Goal: Task Accomplishment & Management: Complete application form

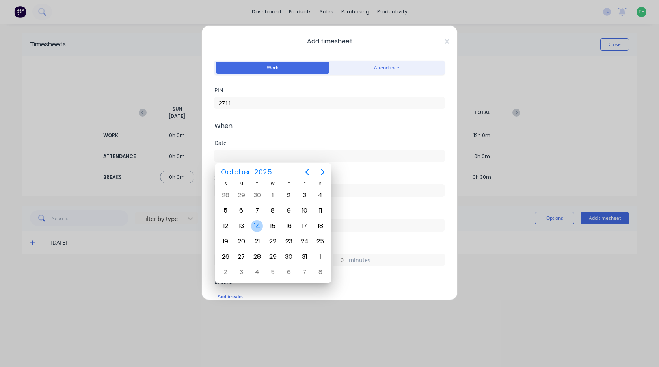
click at [256, 227] on div "14" at bounding box center [257, 226] width 12 height 12
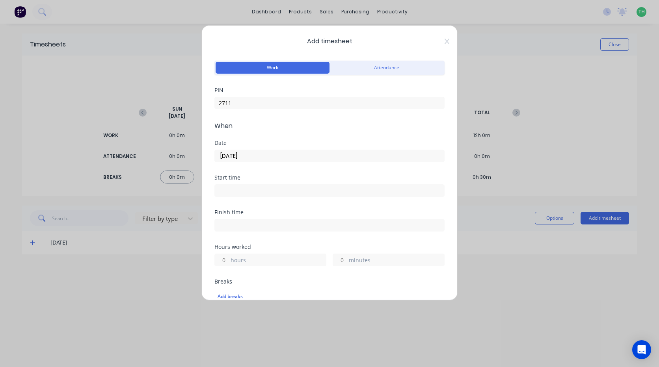
type input "[DATE]"
click at [244, 186] on input at bounding box center [329, 191] width 229 height 12
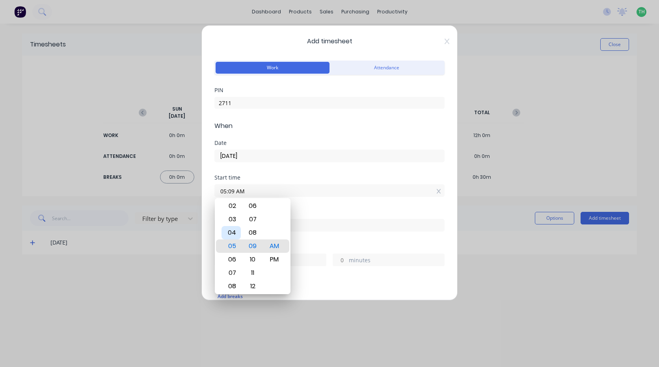
click at [232, 230] on div "04" at bounding box center [231, 232] width 19 height 13
type input "04:00 AM"
click at [309, 196] on input "04:00 AM" at bounding box center [329, 191] width 229 height 12
click at [301, 221] on input at bounding box center [329, 226] width 229 height 12
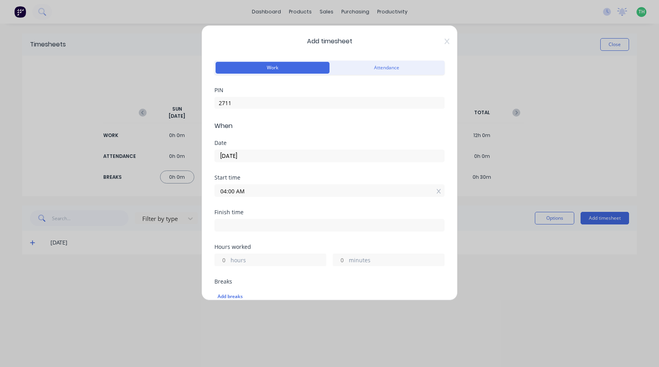
type input "09:09 AM"
type input "5"
type input "9"
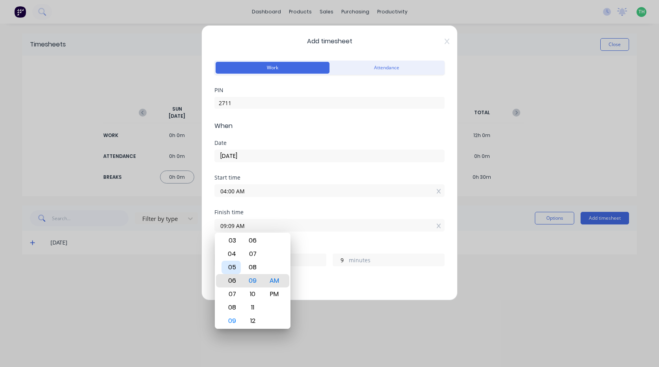
type input "06:09 AM"
type input "2"
type input "04:09 AM"
type input "0"
type input "04:13 AM"
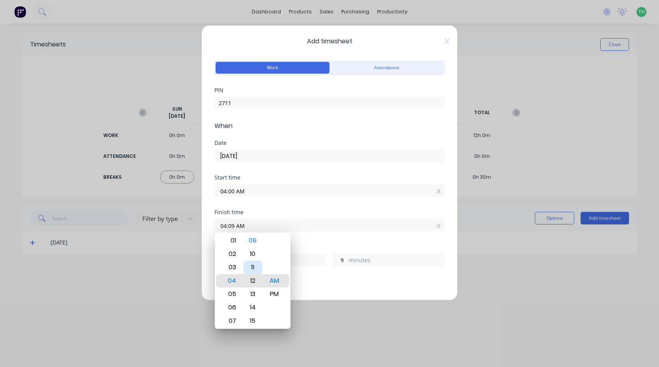
type input "13"
type input "04:17 AM"
type input "17"
type input "04:21 AM"
type input "21"
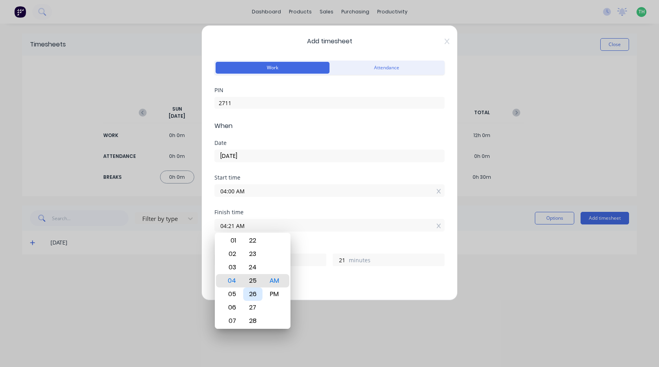
type input "04:25 AM"
type input "25"
type input "04:29 AM"
type input "29"
type input "04:32 AM"
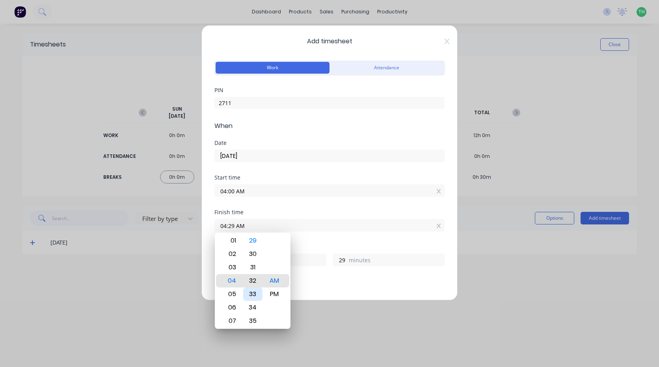
type input "32"
type input "04:31 AM"
type input "31"
type input "04:30 AM"
type input "30"
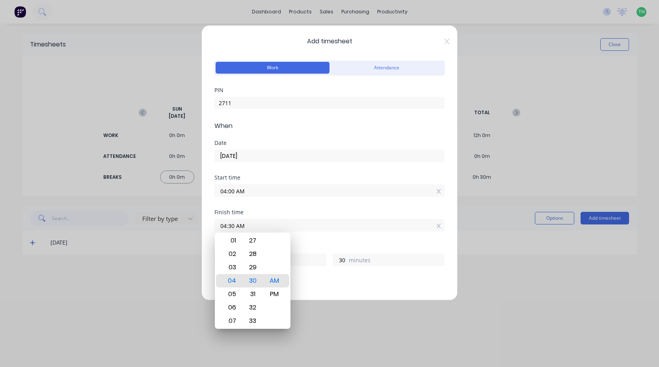
click at [308, 236] on div "Finish time 04:30 AM" at bounding box center [329, 227] width 230 height 35
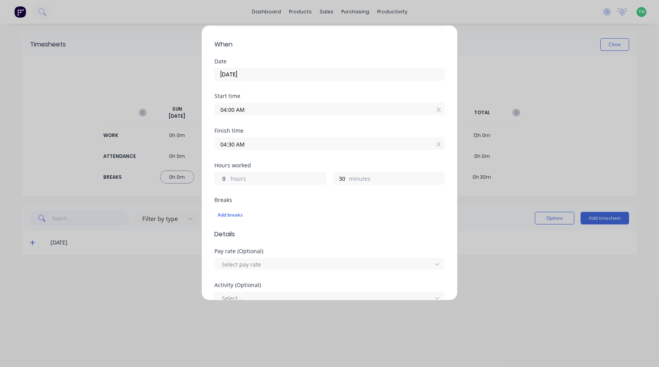
scroll to position [118, 0]
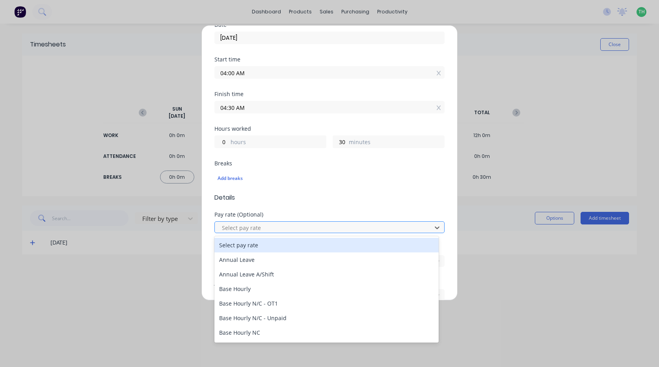
click at [272, 225] on div at bounding box center [324, 228] width 207 height 10
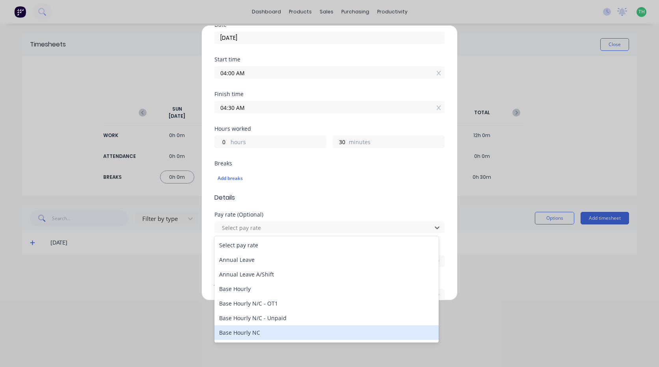
click at [257, 330] on div "Base Hourly NC" at bounding box center [326, 333] width 224 height 15
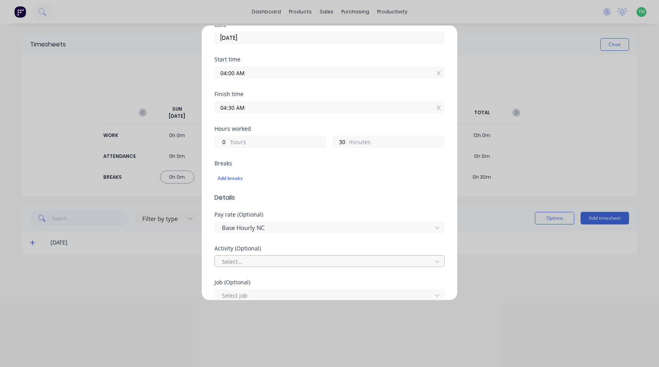
click at [261, 261] on div at bounding box center [324, 262] width 207 height 10
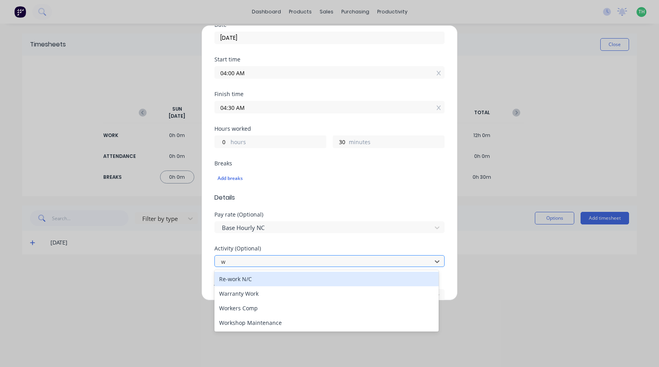
scroll to position [0, 0]
type input "wo"
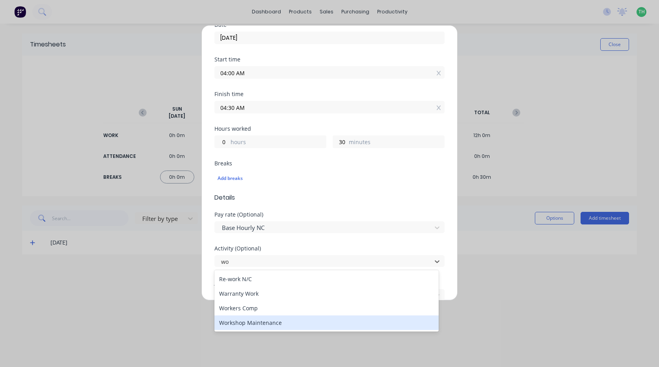
click at [269, 322] on div "Workshop Maintenance" at bounding box center [326, 323] width 224 height 15
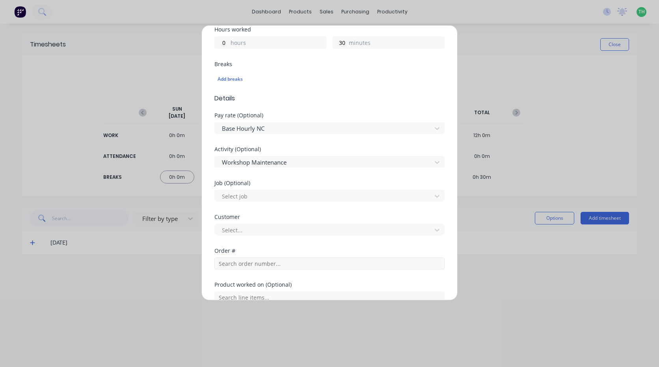
scroll to position [237, 0]
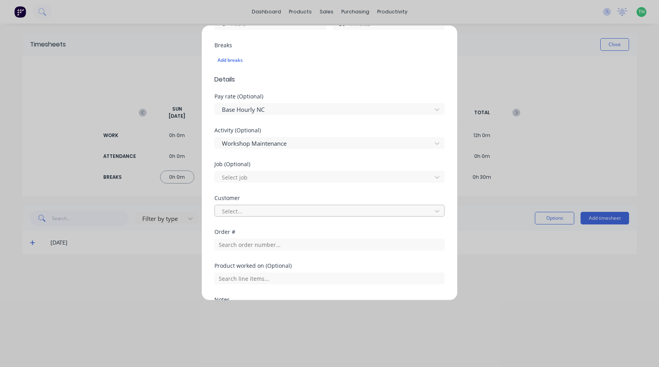
click at [247, 216] on div "Select..." at bounding box center [324, 211] width 211 height 12
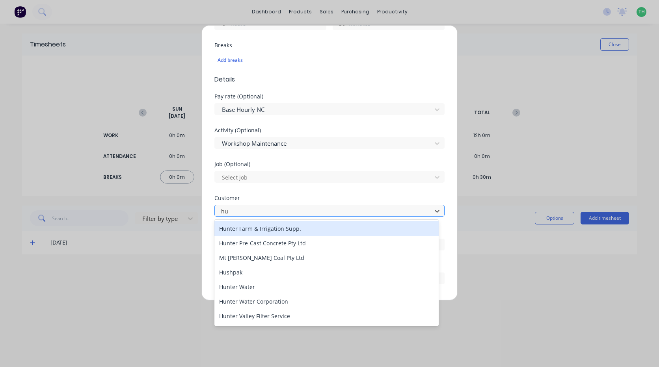
type input "hus"
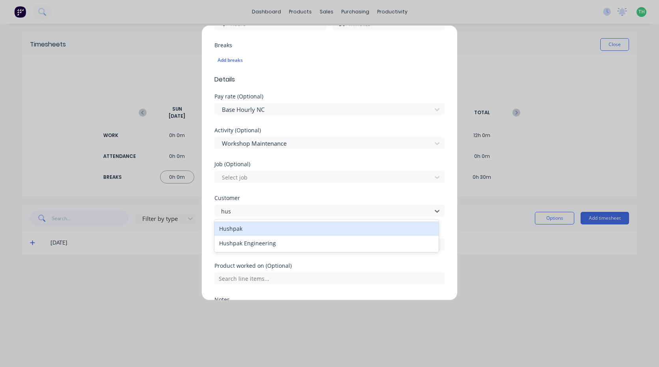
click at [259, 232] on div "Hushpak" at bounding box center [326, 229] width 224 height 15
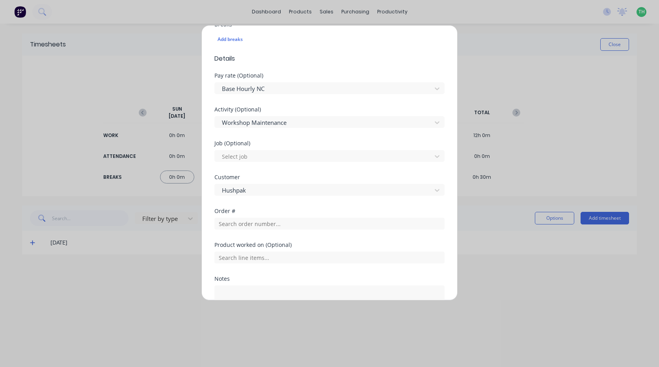
scroll to position [321, 0]
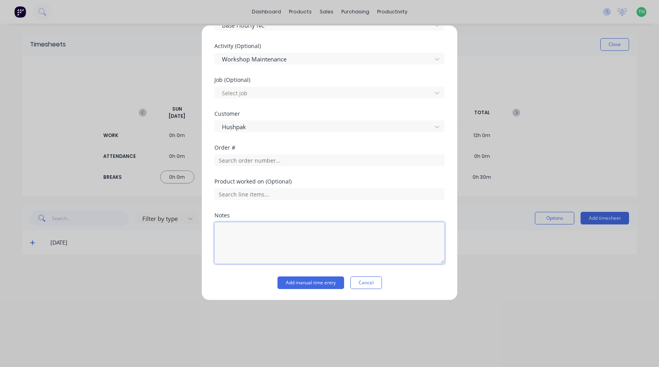
click at [260, 243] on textarea at bounding box center [329, 243] width 230 height 42
type textarea "prestart"
click at [315, 287] on button "Add manual time entry" at bounding box center [311, 283] width 67 height 13
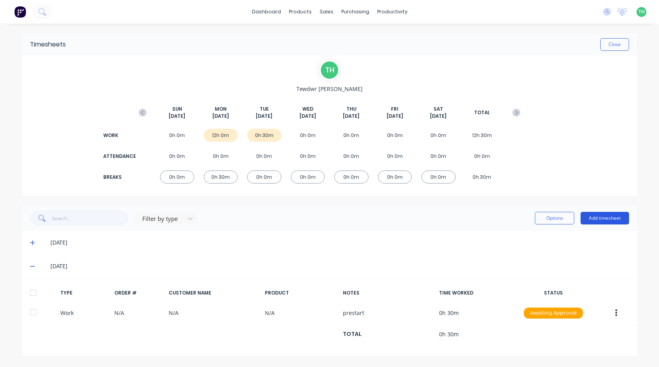
click at [608, 219] on button "Add timesheet" at bounding box center [605, 218] width 48 height 13
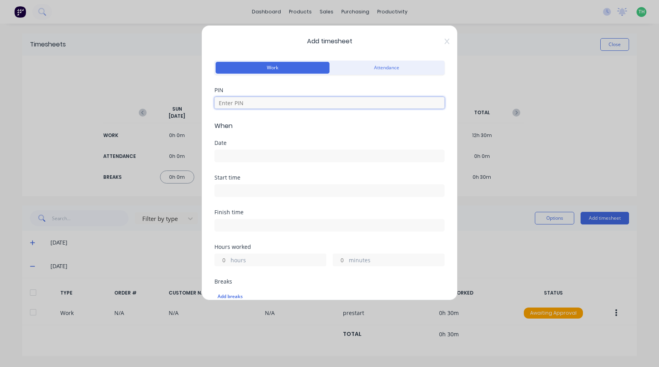
click at [245, 104] on input at bounding box center [329, 103] width 230 height 12
type input "2711"
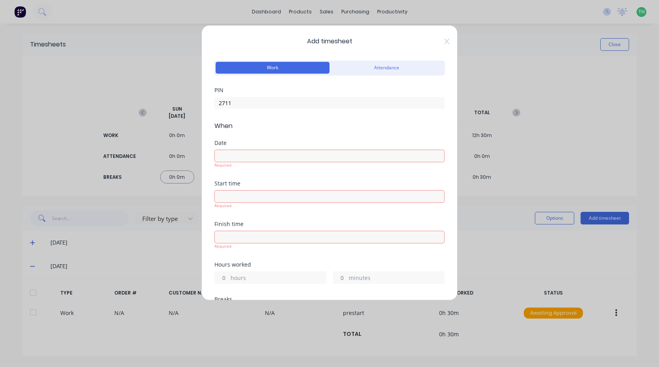
click at [233, 153] on input at bounding box center [329, 156] width 229 height 12
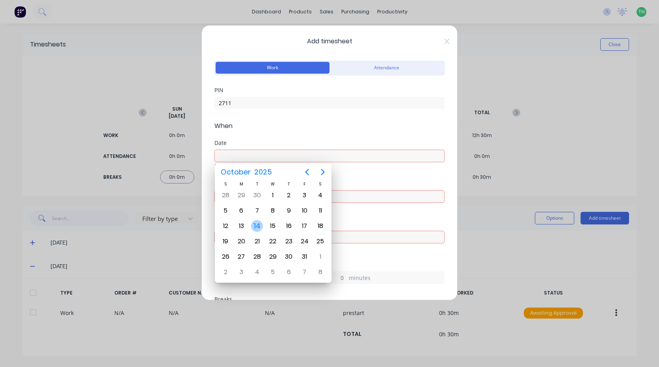
click at [258, 221] on div "14" at bounding box center [257, 226] width 12 height 12
type input "[DATE]"
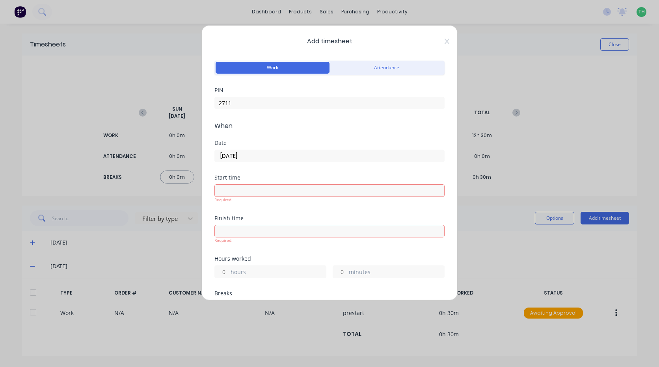
click at [250, 197] on label at bounding box center [329, 190] width 230 height 13
click at [250, 197] on input at bounding box center [329, 191] width 229 height 12
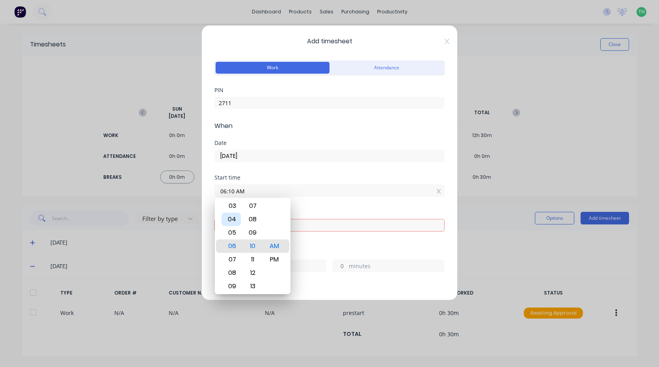
click at [232, 224] on div "04" at bounding box center [231, 219] width 19 height 13
click at [254, 283] on div "30" at bounding box center [252, 286] width 19 height 13
type input "04:30 AM"
click at [308, 248] on div "Finish time Required." at bounding box center [329, 230] width 230 height 41
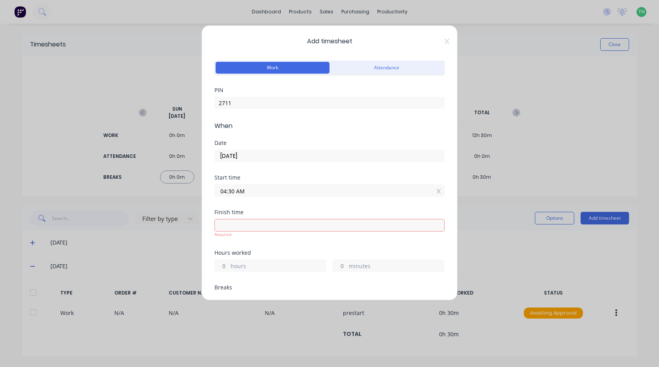
click at [254, 227] on input at bounding box center [329, 226] width 229 height 12
type input "09:10 AM"
type input "4"
type input "40"
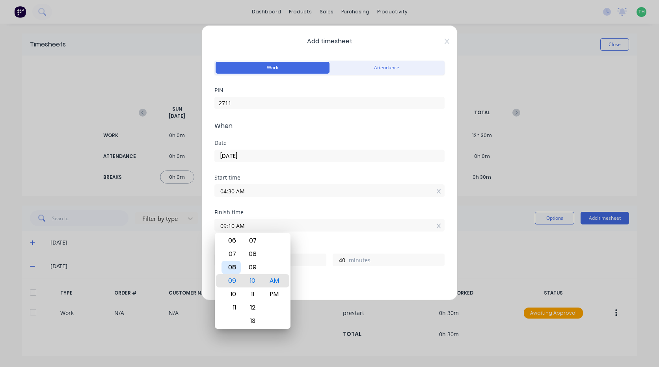
click at [236, 267] on div "08" at bounding box center [231, 267] width 19 height 13
type input "08:10 AM"
type input "3"
click at [252, 268] on div "09" at bounding box center [252, 267] width 19 height 13
type input "08:09 AM"
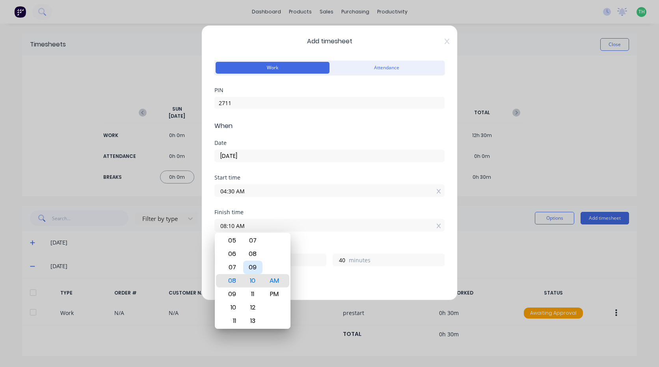
type input "39"
click at [234, 292] on div "09" at bounding box center [231, 294] width 19 height 13
type input "09:09 AM"
type input "4"
type input "09:11 AM"
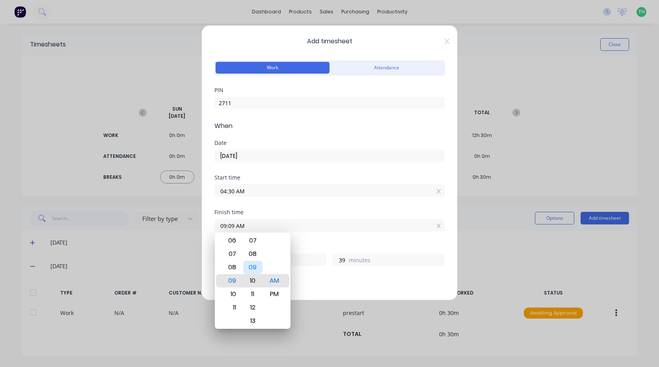
type input "41"
type input "09:14 AM"
type input "44"
type input "09:18 AM"
type input "48"
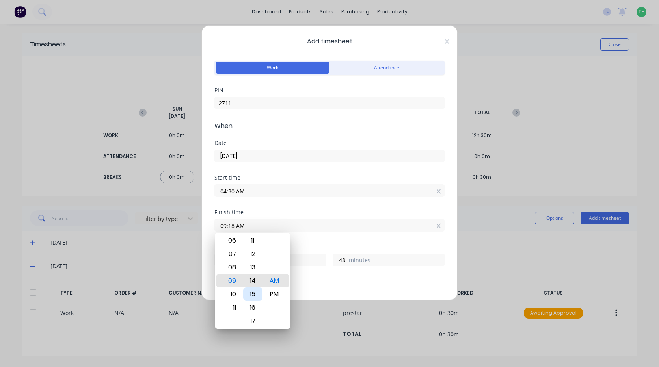
type input "09:14 AM"
type input "44"
type input "09:10 AM"
type input "40"
type input "09:06 AM"
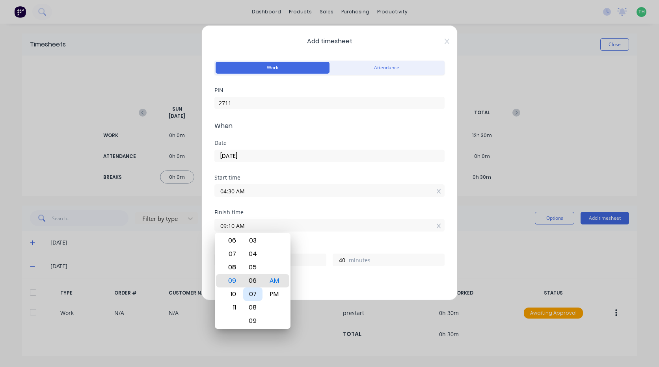
type input "36"
type input "09:03 AM"
type input "33"
type input "09:00 AM"
type input "30"
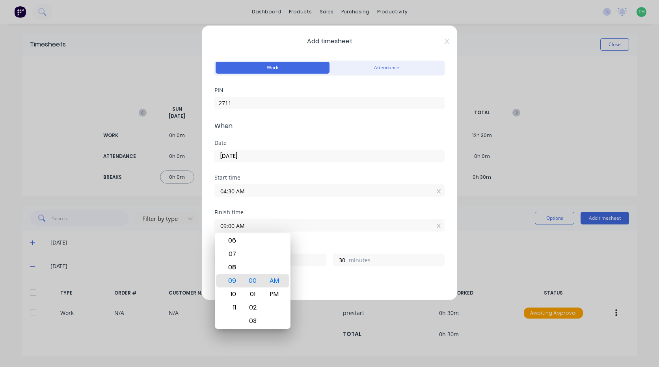
click at [300, 285] on div "Breaks Add breaks" at bounding box center [329, 292] width 230 height 26
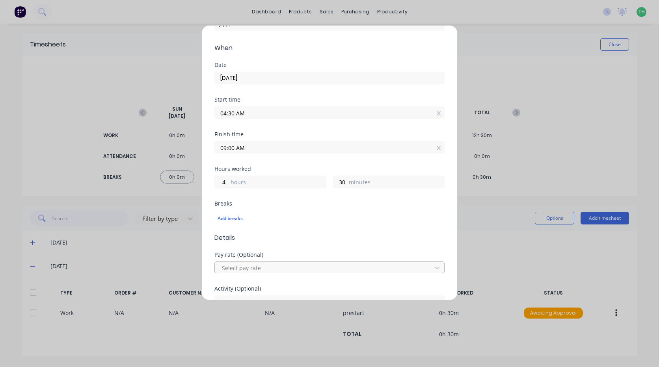
scroll to position [79, 0]
click at [250, 266] on div at bounding box center [324, 268] width 207 height 10
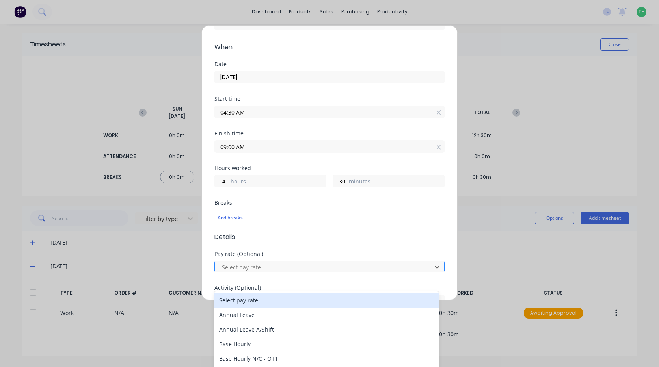
scroll to position [18, 0]
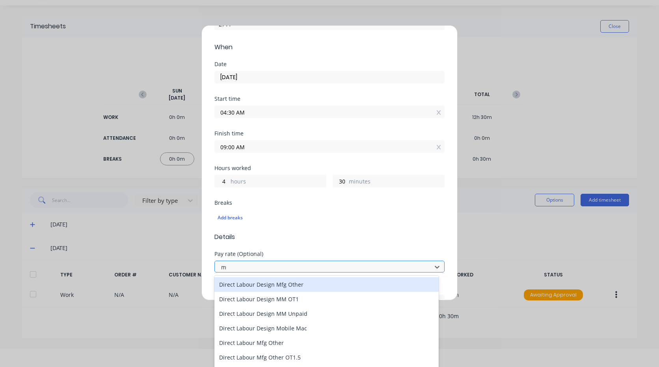
type input "mo"
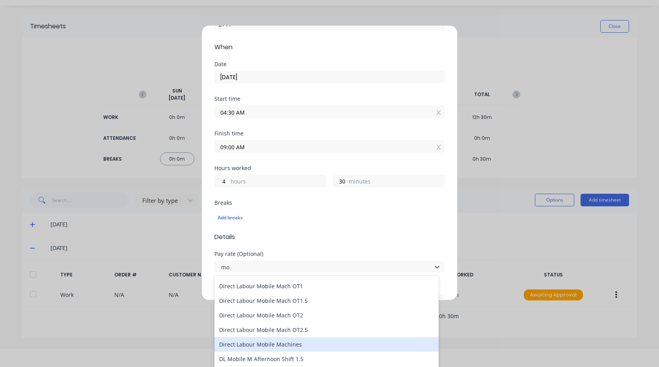
scroll to position [39, 0]
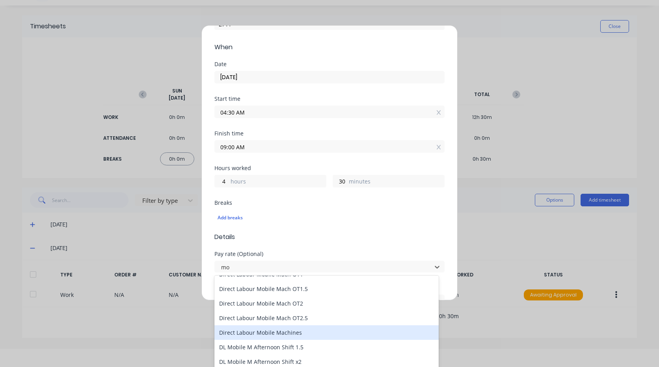
click at [300, 333] on div "Direct Labour Mobile Machines" at bounding box center [326, 333] width 224 height 15
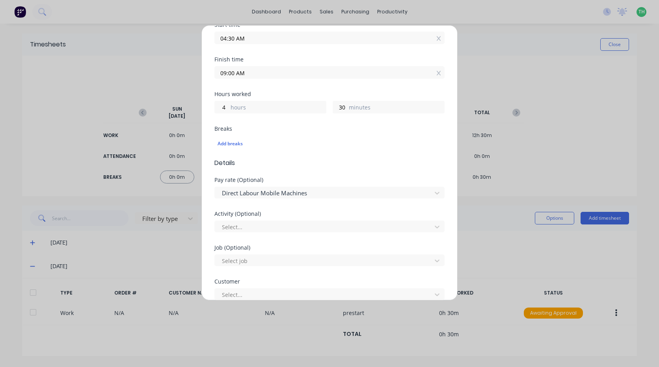
scroll to position [158, 0]
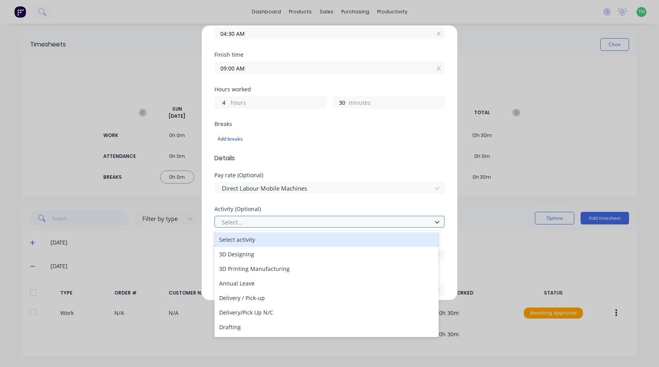
click at [251, 220] on div at bounding box center [324, 223] width 207 height 10
type input "m"
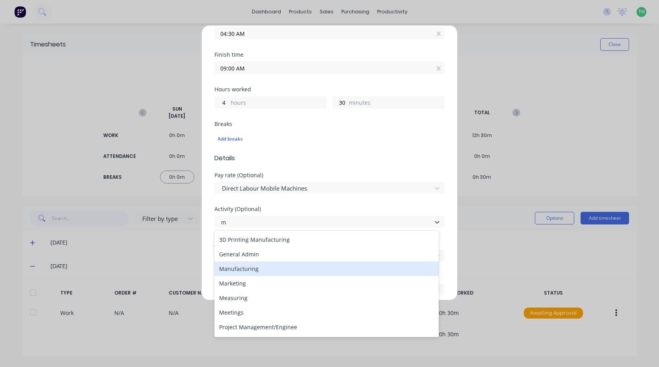
click at [262, 271] on div "Manufacturing" at bounding box center [326, 269] width 224 height 15
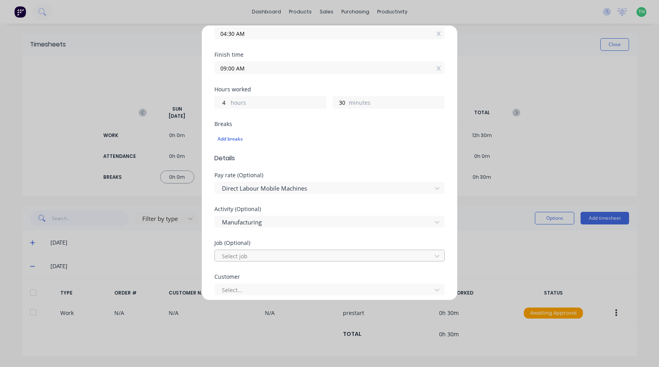
click at [261, 256] on div at bounding box center [324, 257] width 207 height 10
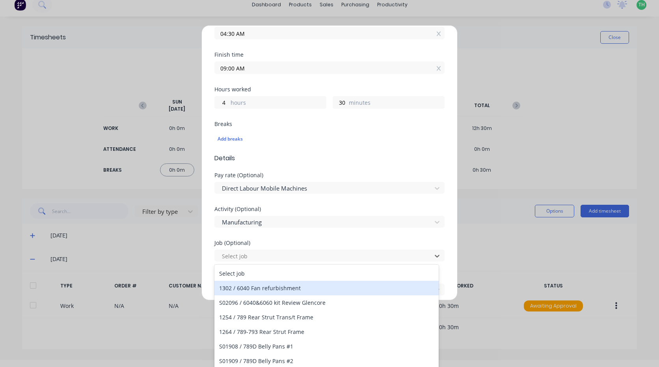
scroll to position [0, 0]
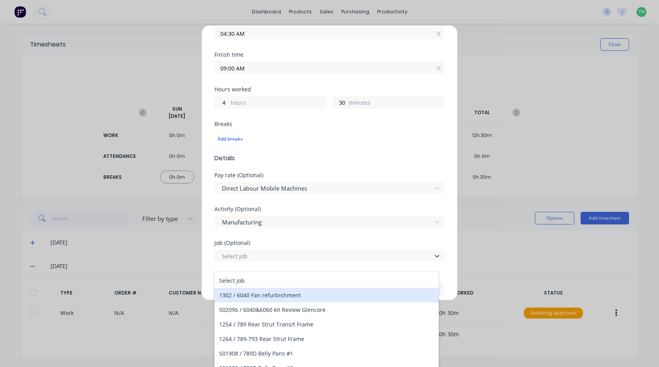
click at [31, 236] on div "Add timesheet Work Attendance PIN 2711 When Date 14/10/2025 Start time 04:30 AM…" at bounding box center [329, 183] width 659 height 367
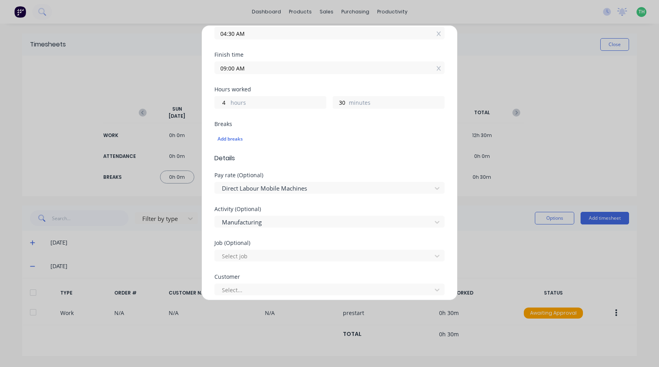
click at [32, 244] on div "Add timesheet Work Attendance PIN 2711 When Date 14/10/2025 Start time 04:30 AM…" at bounding box center [329, 183] width 659 height 367
click at [257, 255] on div at bounding box center [324, 257] width 207 height 10
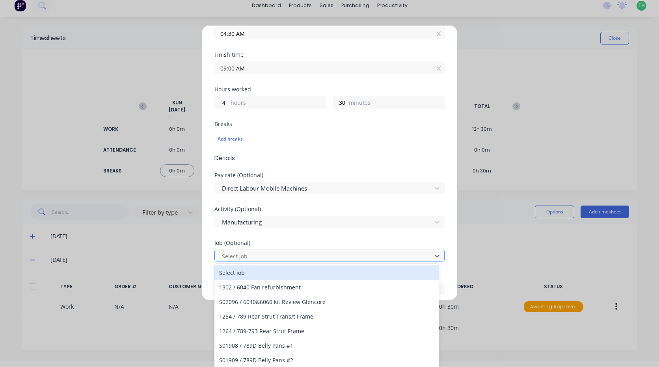
scroll to position [7, 0]
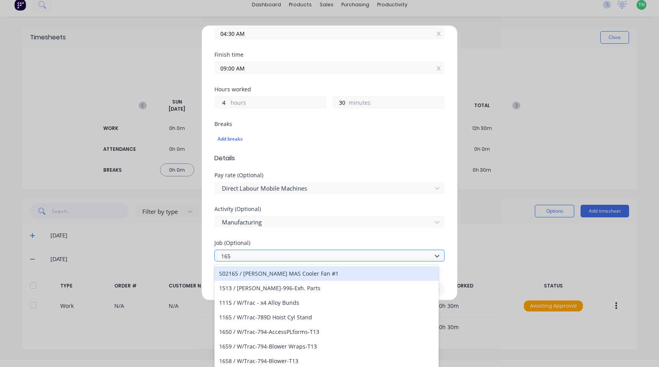
type input "1654"
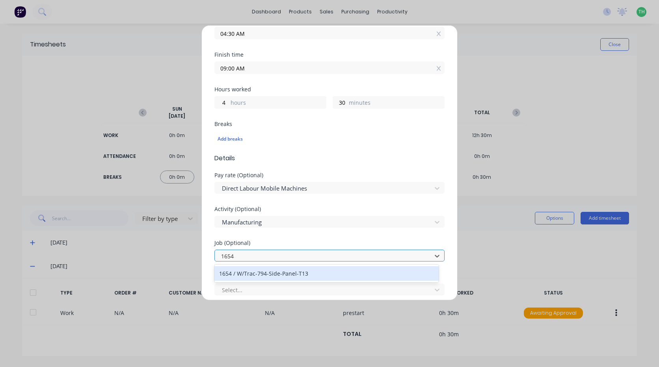
scroll to position [0, 0]
click at [274, 271] on div "1654 / W/Trac-794-Side-Panel-T13" at bounding box center [326, 273] width 224 height 15
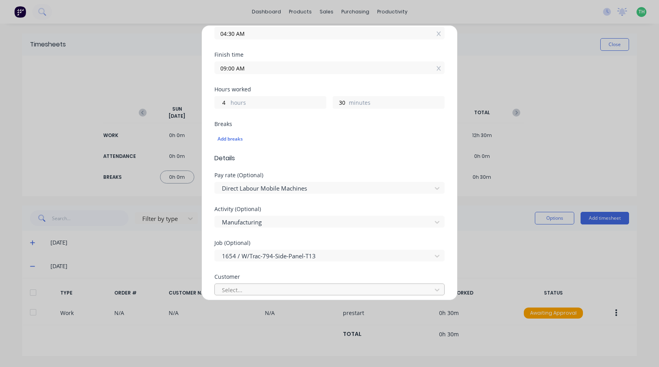
click at [271, 287] on div at bounding box center [324, 290] width 207 height 10
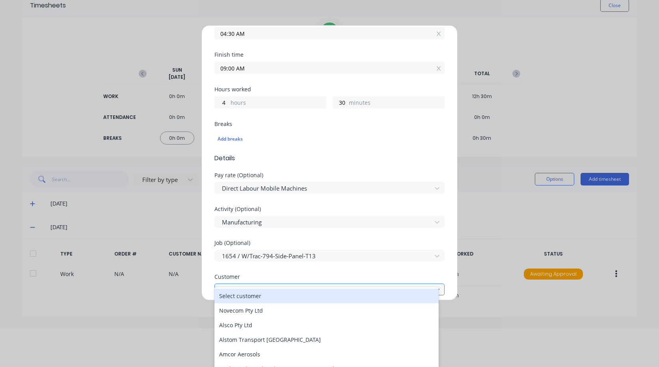
scroll to position [41, 0]
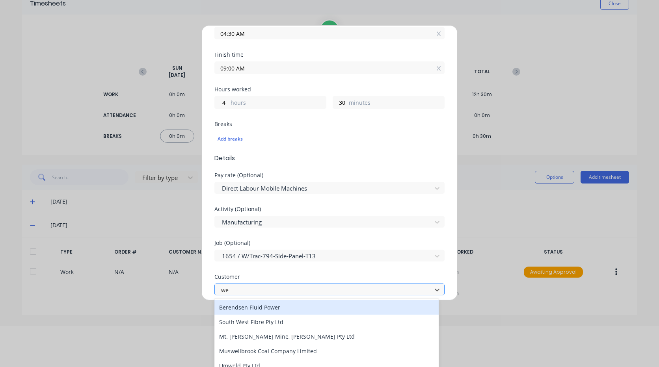
type input "[PERSON_NAME]"
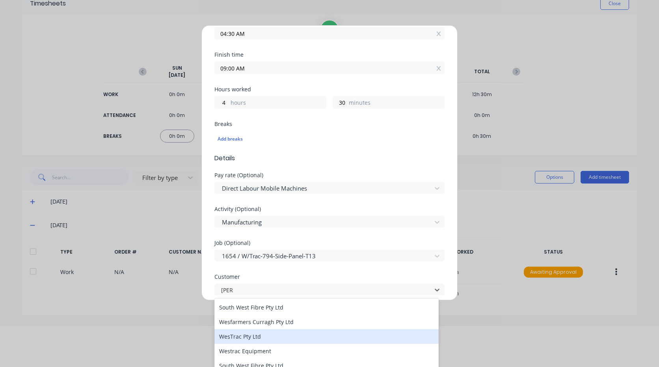
click at [270, 338] on div "WesTrac Pty Ltd" at bounding box center [326, 337] width 224 height 15
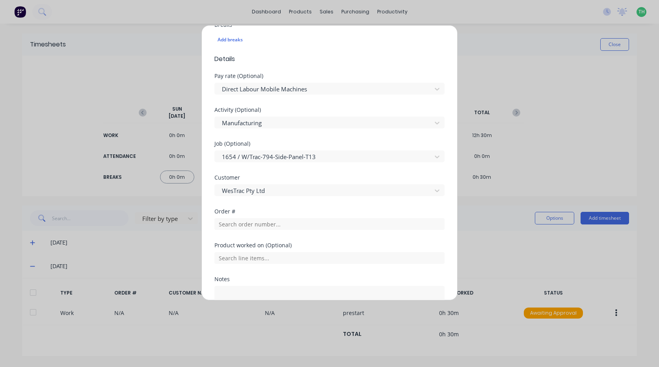
scroll to position [276, 0]
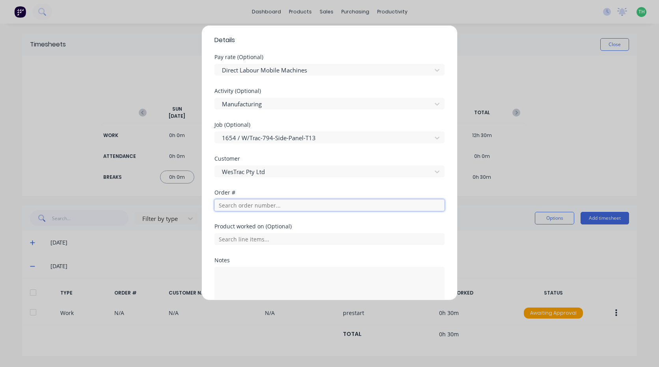
click at [274, 201] on input "text" at bounding box center [329, 205] width 230 height 12
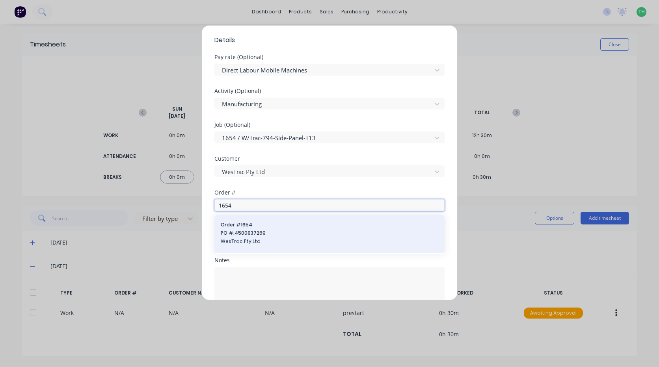
type input "1654"
click at [271, 231] on span "PO #: 4500837269" at bounding box center [330, 233] width 218 height 7
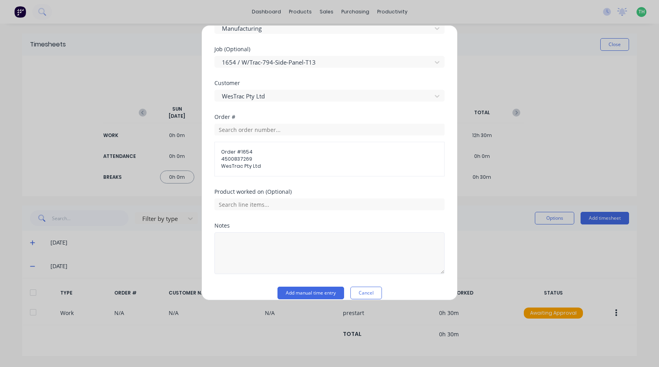
scroll to position [355, 0]
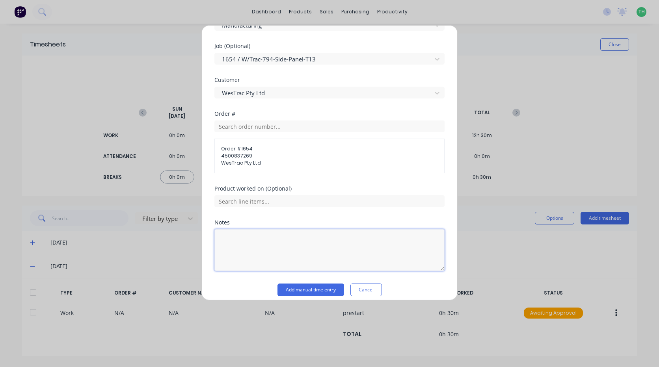
click at [255, 248] on textarea at bounding box center [329, 250] width 230 height 42
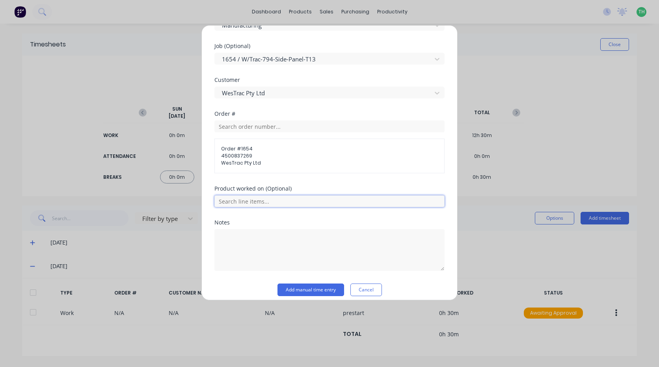
click at [259, 206] on input "text" at bounding box center [329, 202] width 230 height 12
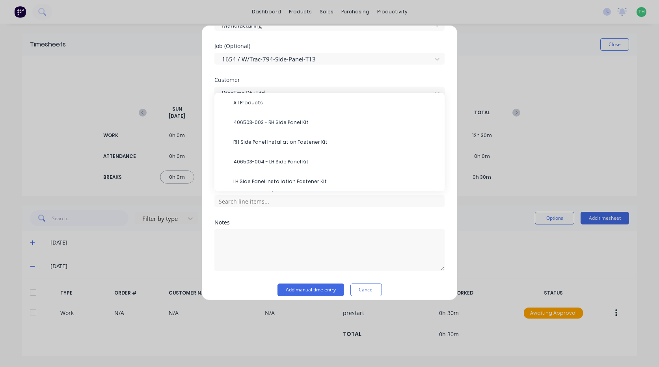
click at [283, 163] on span "406503-004 - LH Side Panel Kit" at bounding box center [335, 161] width 205 height 7
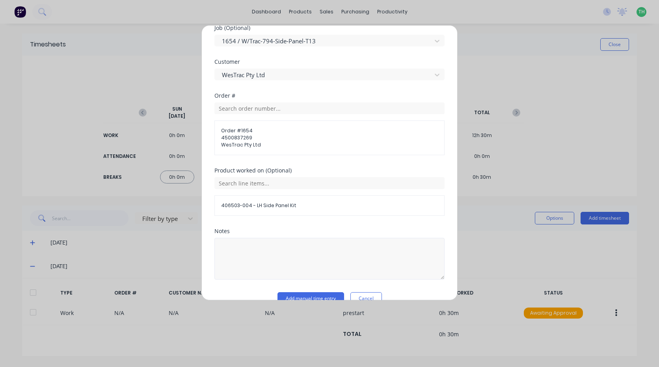
scroll to position [389, 0]
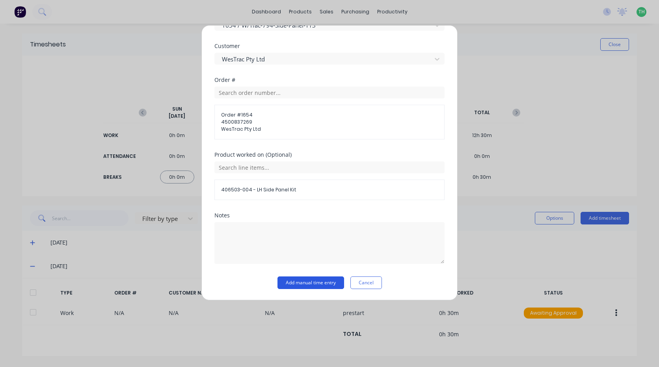
click at [316, 279] on button "Add manual time entry" at bounding box center [311, 283] width 67 height 13
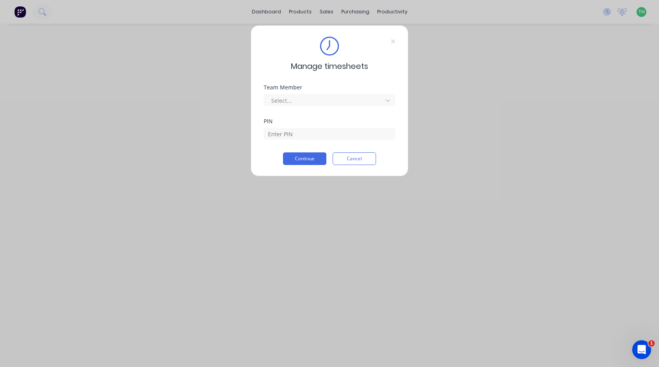
click at [309, 22] on div "Manage timesheets Team Member Select... PIN Continue Cancel" at bounding box center [329, 183] width 659 height 367
drag, startPoint x: 369, startPoint y: 94, endPoint x: 369, endPoint y: 104, distance: 9.9
click at [369, 94] on div "Select..." at bounding box center [330, 100] width 132 height 12
click at [360, 113] on div "Team Member Select..." at bounding box center [330, 102] width 132 height 34
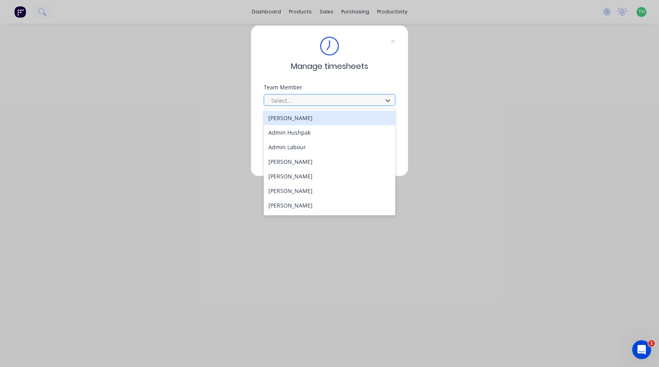
drag, startPoint x: 363, startPoint y: 100, endPoint x: 362, endPoint y: 104, distance: 4.6
click at [363, 101] on div at bounding box center [324, 101] width 108 height 10
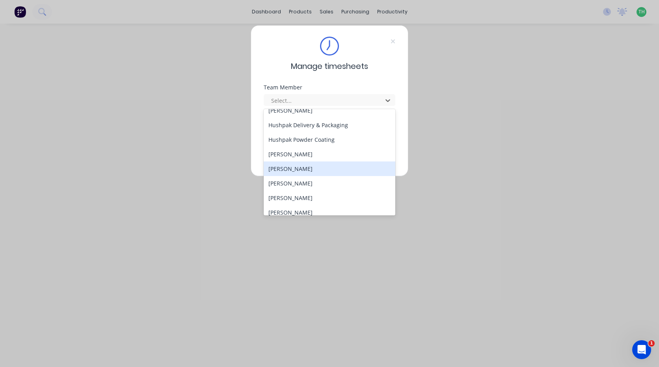
scroll to position [363, 0]
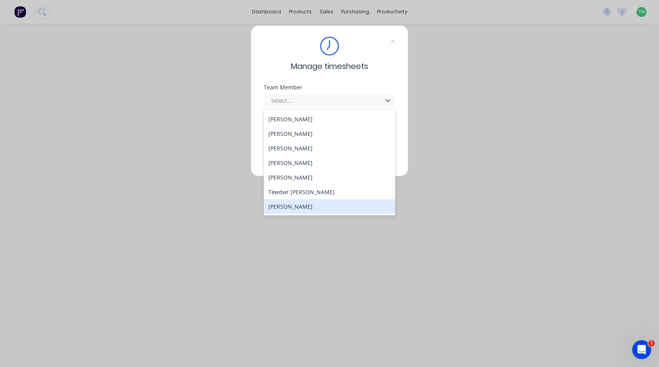
click at [322, 214] on div "[PERSON_NAME]" at bounding box center [330, 206] width 132 height 15
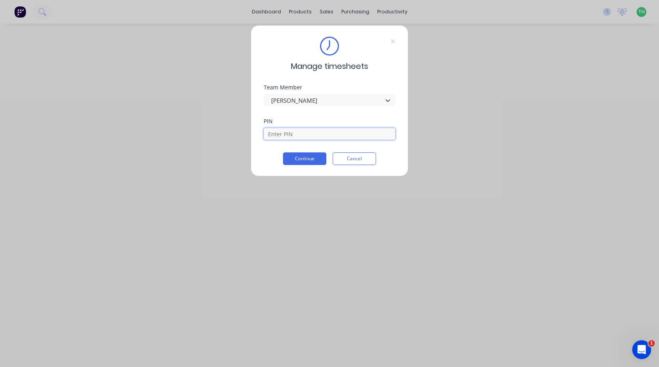
click at [320, 137] on input at bounding box center [330, 134] width 132 height 12
type input "9576"
click at [283, 153] on button "Continue" at bounding box center [304, 159] width 43 height 13
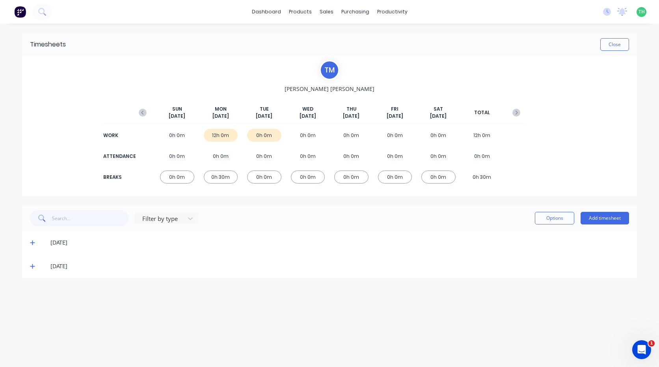
drag, startPoint x: 33, startPoint y: 270, endPoint x: 54, endPoint y: 267, distance: 20.7
click at [34, 270] on span at bounding box center [34, 267] width 8 height 8
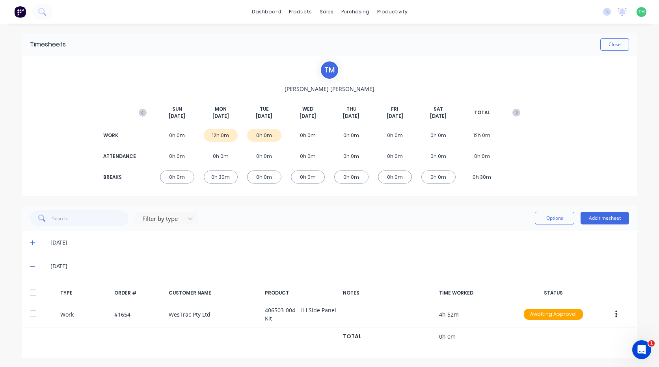
click at [539, 209] on div "Filter by type Options Add timesheet" at bounding box center [329, 218] width 615 height 25
click at [607, 11] on icon at bounding box center [608, 11] width 2 height 4
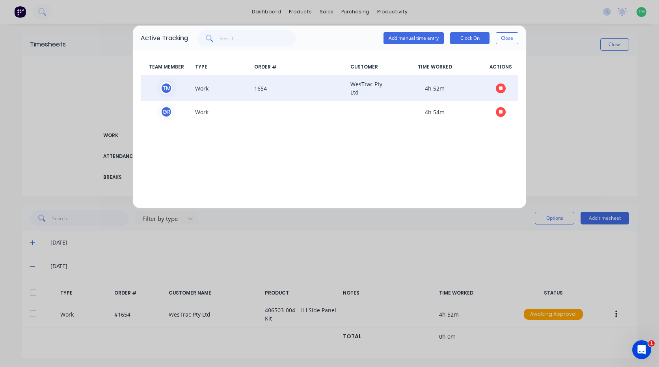
click at [503, 84] on button "button" at bounding box center [501, 89] width 10 height 10
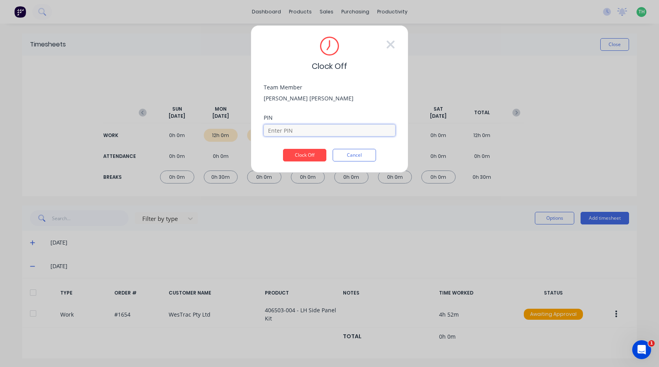
click at [339, 130] on input at bounding box center [330, 131] width 132 height 12
type input "9576"
click at [312, 149] on div "PIN 9576" at bounding box center [330, 132] width 132 height 34
click at [309, 153] on button "Clock Off" at bounding box center [304, 155] width 43 height 13
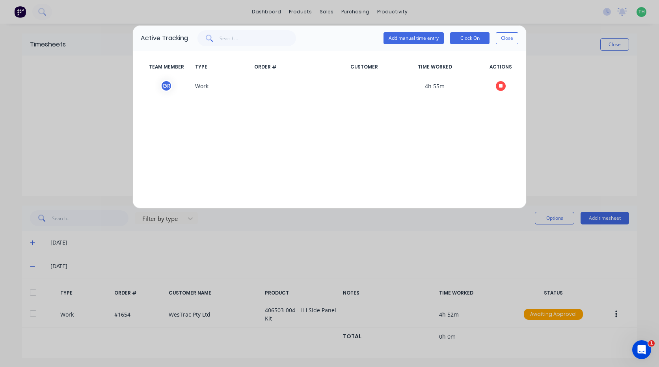
drag, startPoint x: 608, startPoint y: 281, endPoint x: 594, endPoint y: 325, distance: 46.8
click at [594, 280] on div "Active Tracking Add manual time entry Clock On Close TEAM MEMBER TYPE ORDER # C…" at bounding box center [329, 183] width 659 height 367
drag, startPoint x: 594, startPoint y: 325, endPoint x: 508, endPoint y: 37, distance: 300.5
click at [508, 37] on button "Close" at bounding box center [507, 38] width 22 height 12
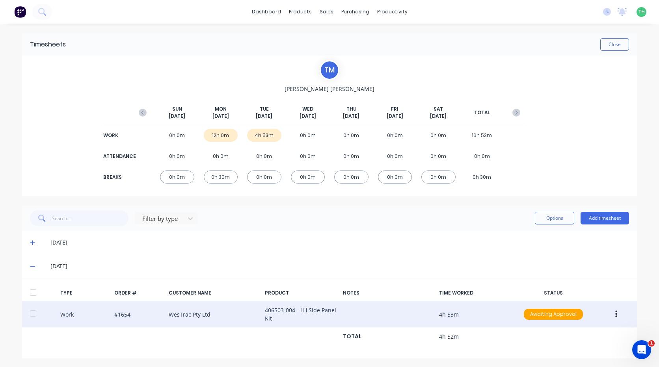
click at [611, 309] on button "button" at bounding box center [616, 314] width 19 height 14
click at [563, 298] on div "Edit" at bounding box center [588, 300] width 61 height 11
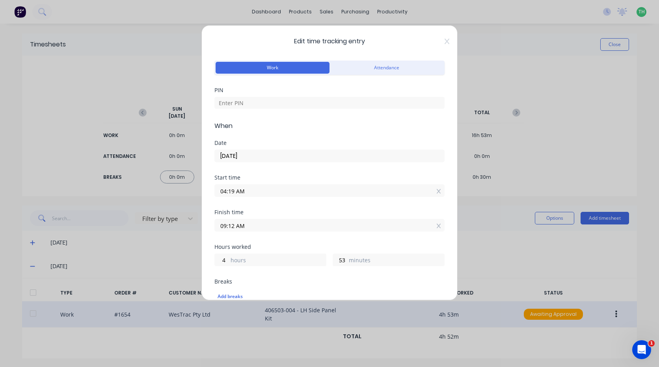
click at [274, 188] on input "04:19 AM" at bounding box center [329, 191] width 229 height 12
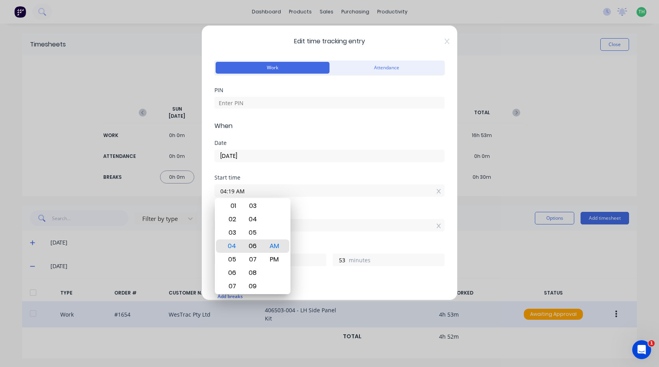
type input "04:06 AM"
type input "5"
type input "6"
type input "04:00 AM"
type input "12"
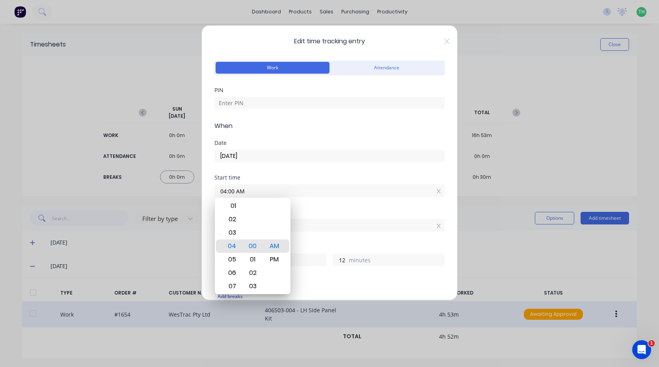
drag, startPoint x: 290, startPoint y: 150, endPoint x: 293, endPoint y: 136, distance: 14.1
click at [290, 149] on div "[DATE]" at bounding box center [329, 155] width 230 height 15
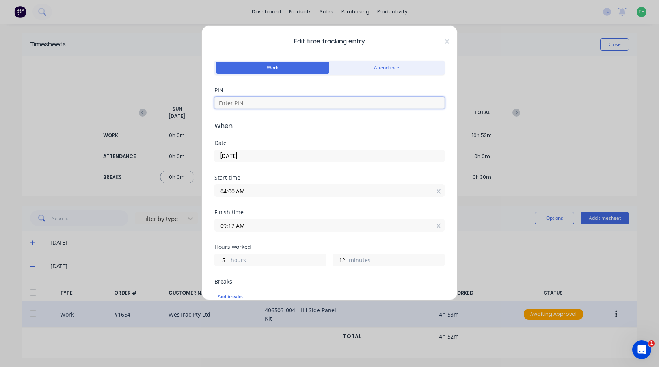
click at [281, 100] on input at bounding box center [329, 103] width 230 height 12
type input "9576"
click at [253, 231] on input "09:12 AM" at bounding box center [329, 226] width 229 height 12
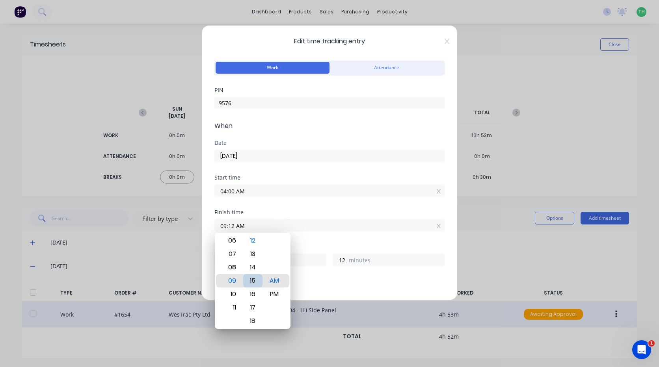
type input "09:15 AM"
type input "15"
type input "09:16 AM"
type input "16"
type input "09:15 AM"
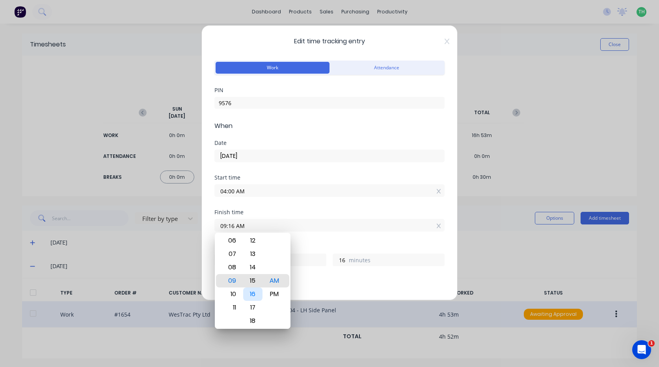
type input "15"
click at [320, 283] on div "Breaks" at bounding box center [329, 282] width 230 height 6
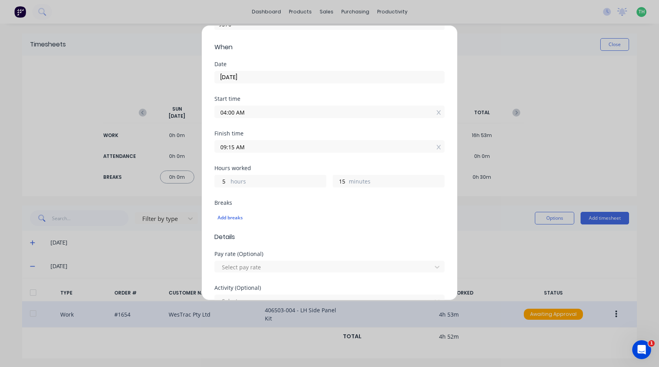
scroll to position [118, 0]
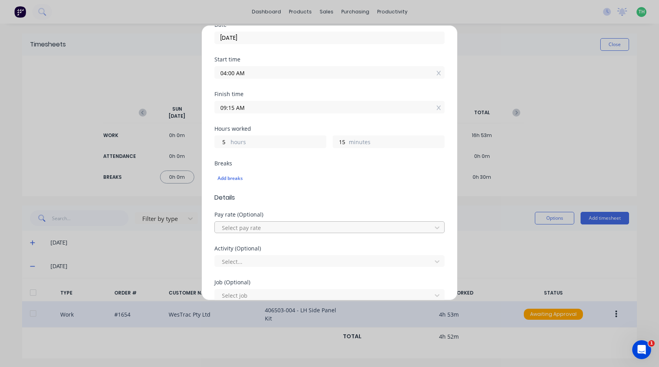
click at [276, 225] on div at bounding box center [324, 228] width 207 height 10
drag, startPoint x: 284, startPoint y: 262, endPoint x: 245, endPoint y: 165, distance: 104.9
click at [245, 165] on div "Breaks" at bounding box center [329, 164] width 230 height 6
click at [273, 224] on div at bounding box center [324, 228] width 207 height 10
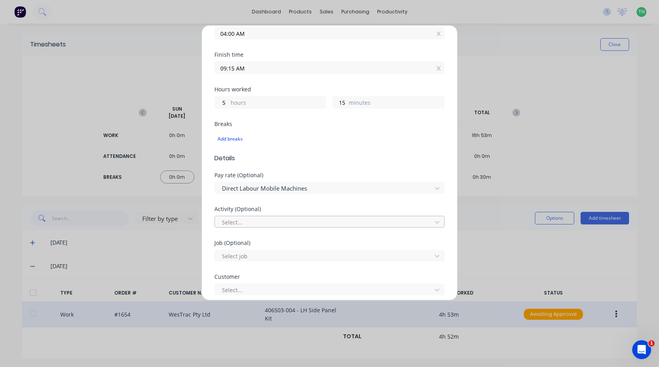
click at [285, 218] on div at bounding box center [324, 223] width 207 height 10
click at [279, 252] on div at bounding box center [324, 257] width 207 height 10
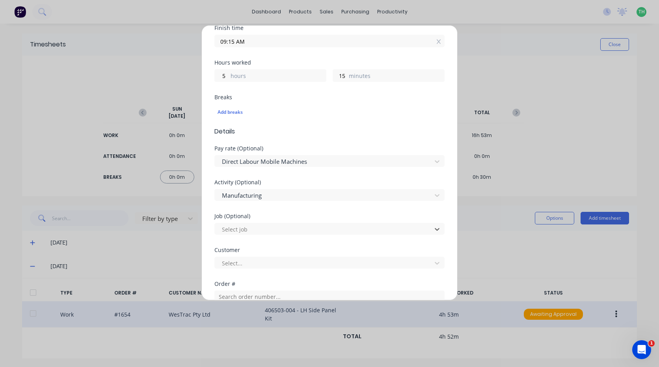
scroll to position [237, 0]
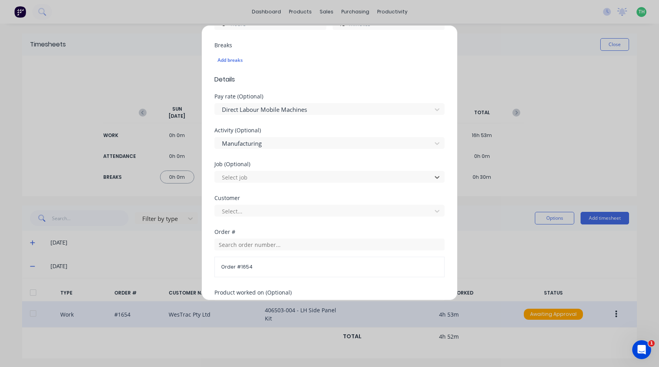
click at [300, 161] on div "Activity (Optional) Manufacturing" at bounding box center [329, 145] width 230 height 34
click at [300, 176] on div at bounding box center [324, 178] width 207 height 10
type input "1654"
click at [281, 207] on div at bounding box center [324, 212] width 207 height 10
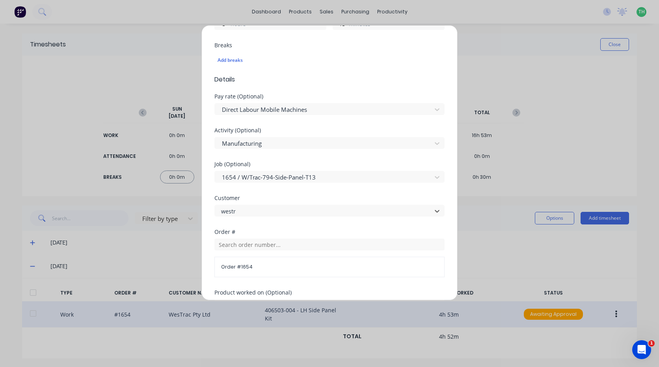
type input "[PERSON_NAME]"
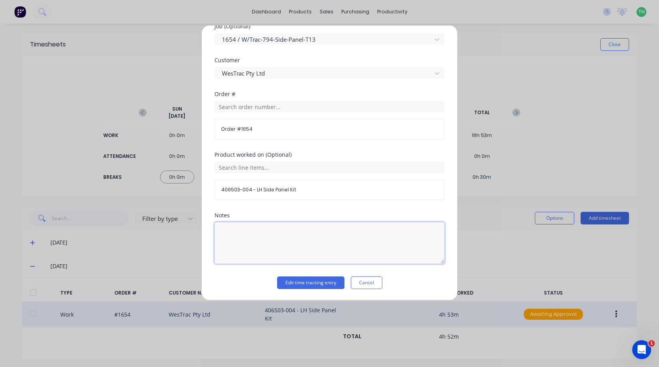
click at [281, 229] on textarea at bounding box center [329, 243] width 230 height 42
click at [308, 282] on button "Edit time tracking entry" at bounding box center [310, 283] width 67 height 13
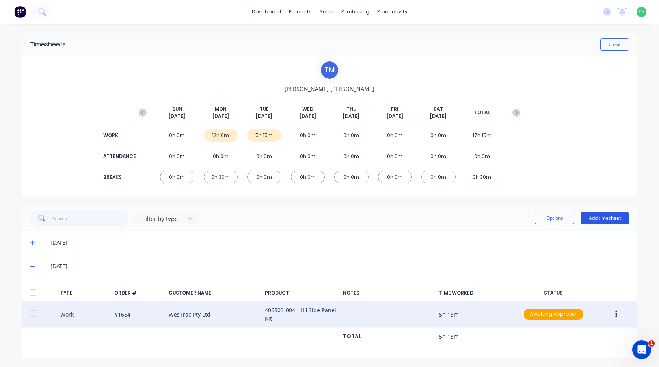
click at [593, 215] on button "Add timesheet" at bounding box center [605, 218] width 48 height 13
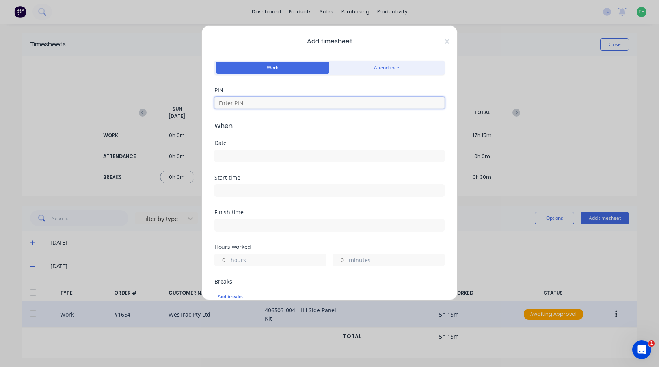
click at [255, 100] on input at bounding box center [329, 103] width 230 height 12
type input "9576"
click at [253, 155] on input at bounding box center [329, 156] width 229 height 12
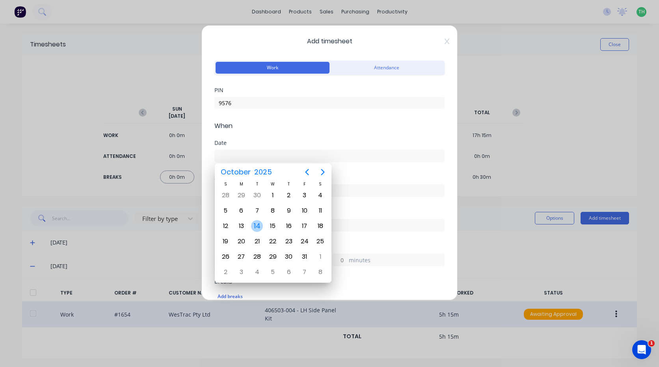
click at [260, 228] on div "14" at bounding box center [257, 226] width 12 height 12
type input "[DATE]"
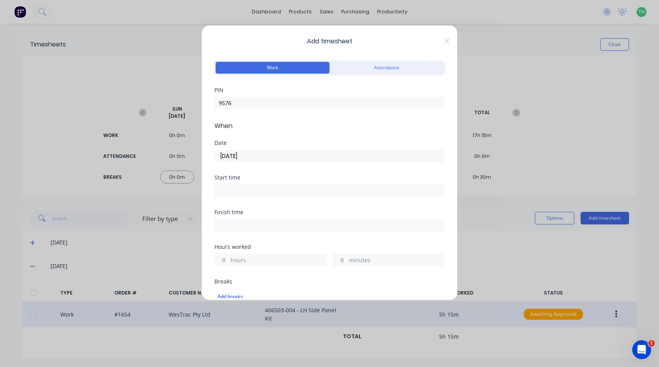
click at [257, 195] on input at bounding box center [329, 191] width 229 height 12
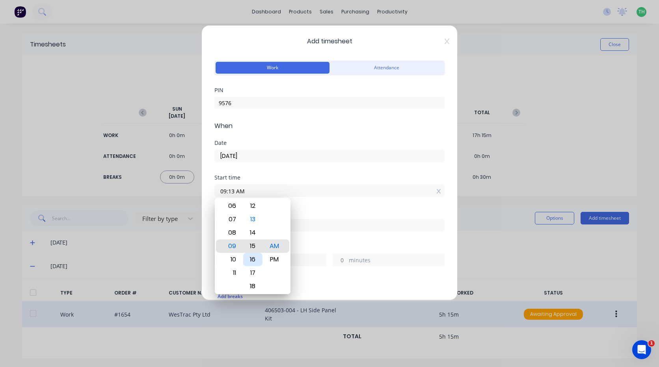
type input "09:15 AM"
click at [306, 244] on div "Finish time" at bounding box center [329, 227] width 230 height 35
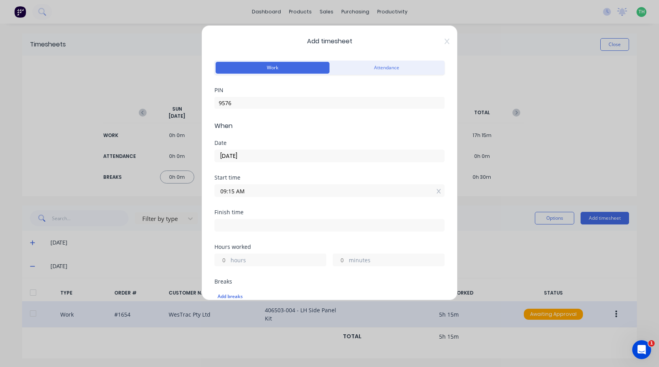
click at [306, 224] on input at bounding box center [329, 226] width 229 height 12
type input "09:13 AM"
type input "23"
type input "58"
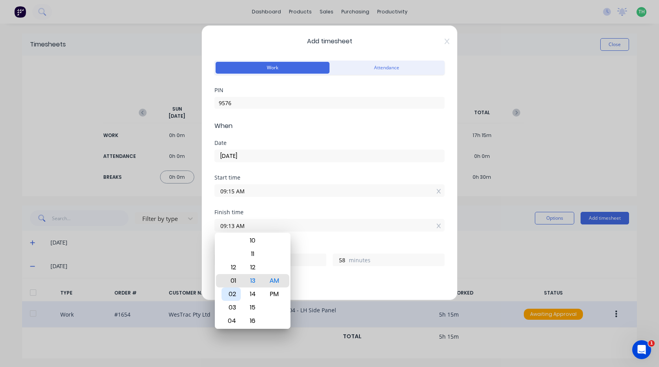
type input "12:13 AM"
type input "14"
type input "12:00 AM"
type input "45"
drag, startPoint x: 276, startPoint y: 293, endPoint x: 331, endPoint y: 285, distance: 55.8
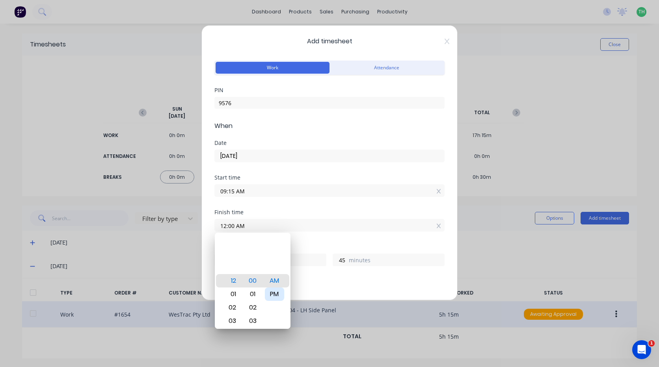
click at [277, 291] on div "PM" at bounding box center [274, 294] width 19 height 13
click at [336, 284] on div "Breaks" at bounding box center [329, 282] width 230 height 6
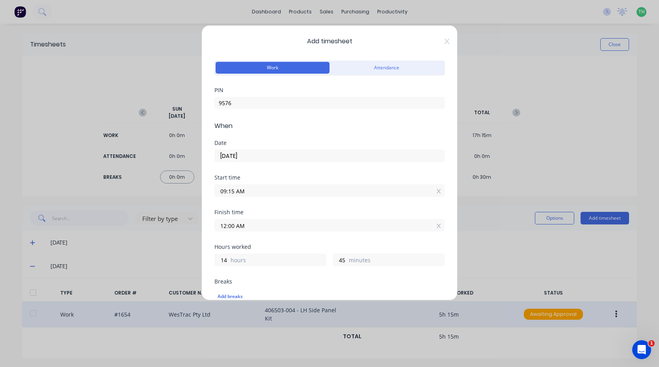
click at [275, 221] on input "12:00 AM" at bounding box center [329, 226] width 229 height 12
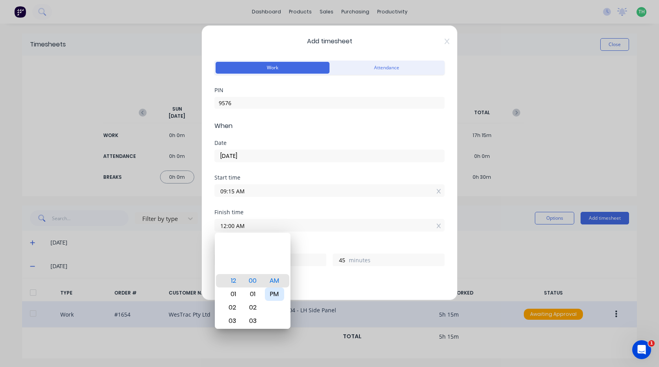
click at [276, 295] on div "PM" at bounding box center [274, 294] width 19 height 13
type input "12:00 PM"
type input "2"
drag, startPoint x: 340, startPoint y: 277, endPoint x: 334, endPoint y: 279, distance: 7.0
click at [338, 278] on div "Hours worked 2 hours 45 minutes" at bounding box center [329, 261] width 230 height 35
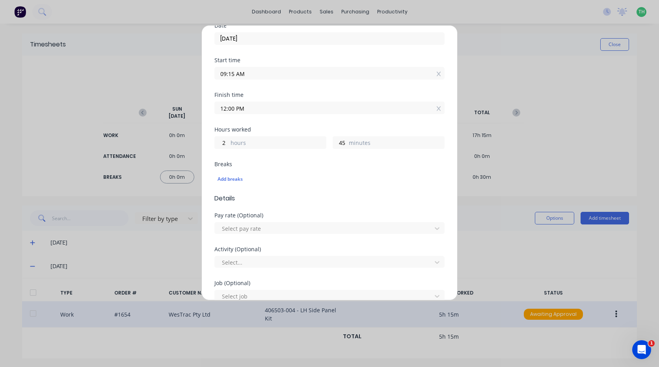
scroll to position [118, 0]
click at [262, 225] on div at bounding box center [324, 228] width 207 height 10
click at [283, 273] on div "Activity (Optional) Select..." at bounding box center [329, 263] width 230 height 34
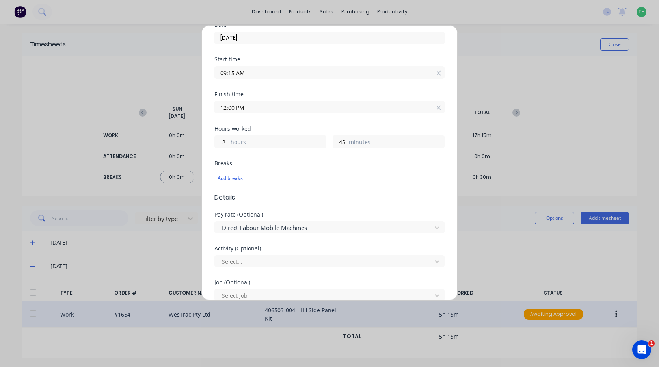
click at [274, 254] on div "Select..." at bounding box center [329, 260] width 230 height 14
click at [273, 257] on div "Select..." at bounding box center [329, 261] width 230 height 12
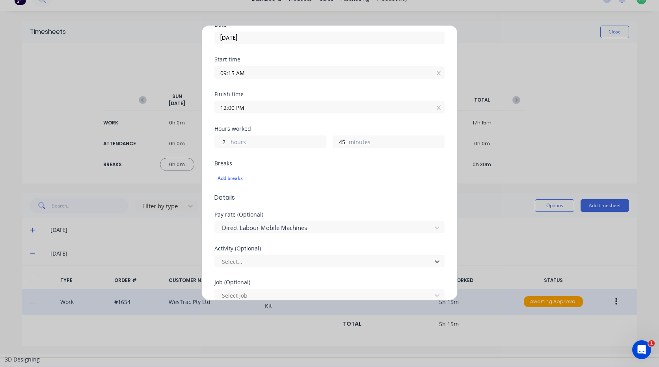
scroll to position [39, 0]
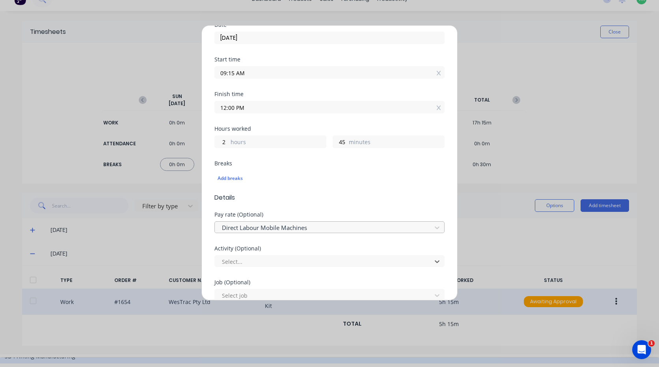
click at [289, 227] on div at bounding box center [324, 228] width 207 height 10
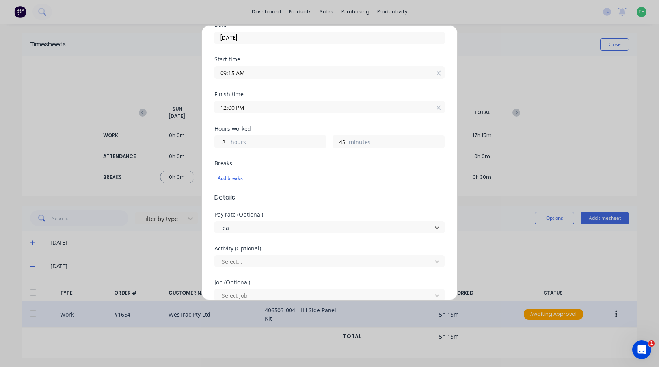
scroll to position [0, 0]
type input "leav"
click at [257, 256] on div "Select..." at bounding box center [324, 262] width 211 height 12
type input "per"
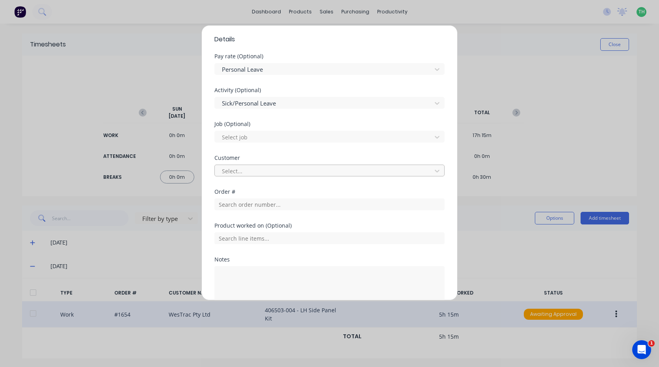
scroll to position [315, 0]
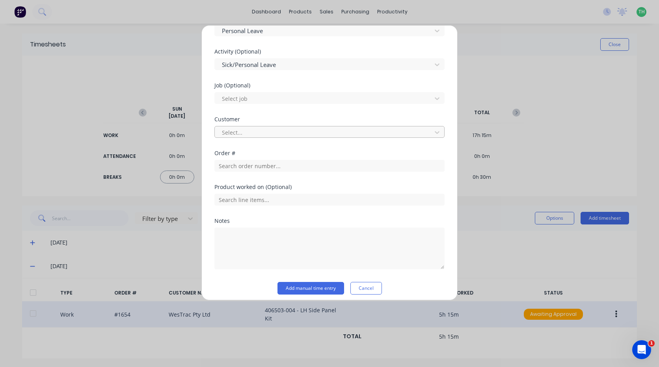
click at [264, 134] on div at bounding box center [324, 133] width 207 height 10
type input "hush"
click at [261, 237] on textarea at bounding box center [329, 249] width 230 height 42
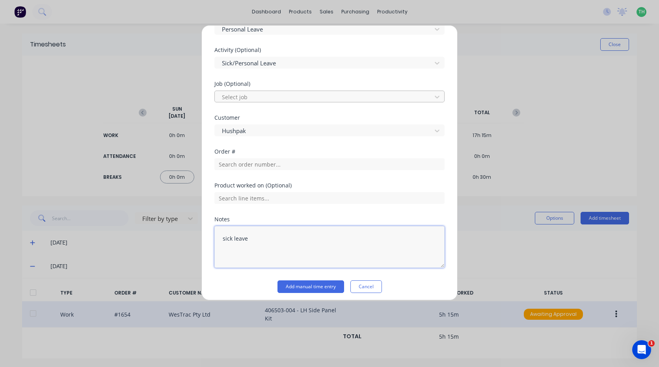
scroll to position [321, 0]
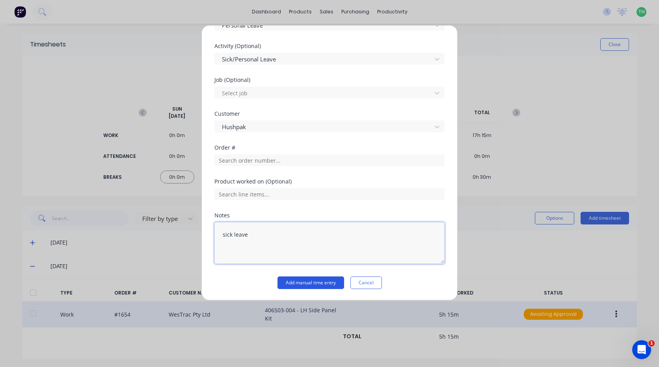
type textarea "sick leave"
click at [305, 279] on button "Add manual time entry" at bounding box center [311, 283] width 67 height 13
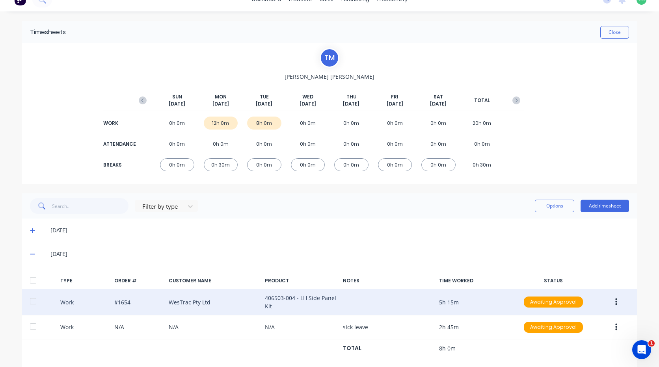
scroll to position [0, 0]
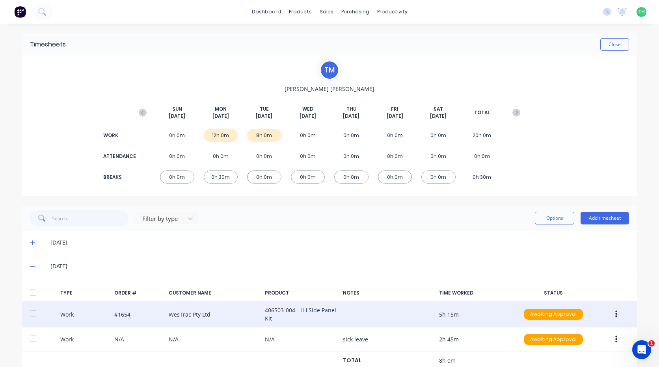
click at [21, 15] on img at bounding box center [20, 12] width 12 height 12
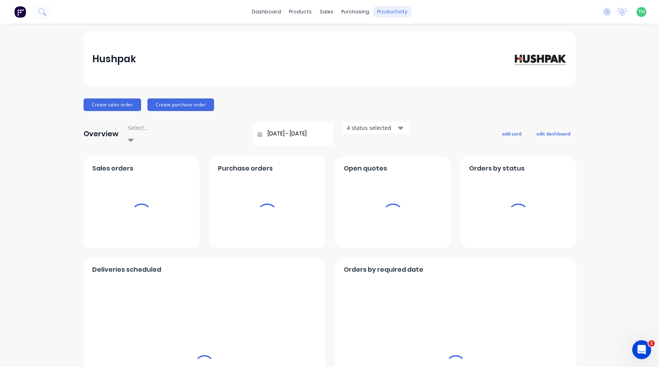
click at [396, 12] on div "productivity" at bounding box center [392, 12] width 38 height 12
click at [385, 10] on div "productivity" at bounding box center [392, 12] width 38 height 12
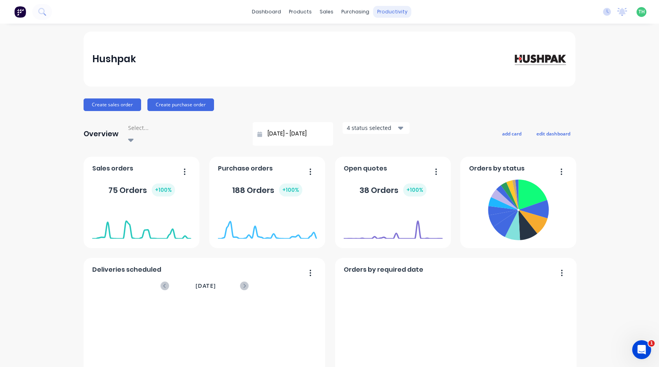
click at [384, 13] on div "productivity" at bounding box center [392, 12] width 38 height 12
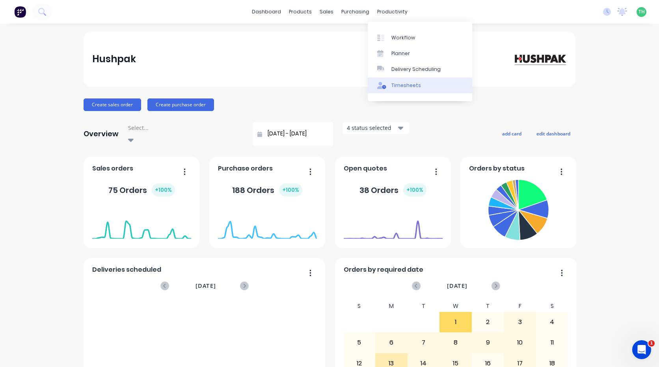
click at [394, 81] on link "Timesheets" at bounding box center [420, 86] width 104 height 16
